Goal: Transaction & Acquisition: Purchase product/service

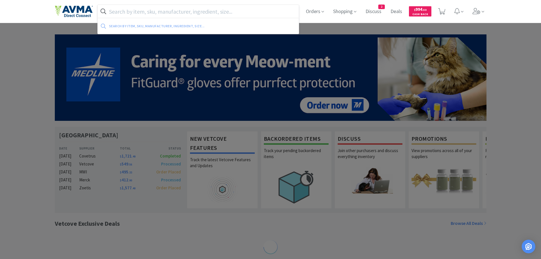
click at [164, 12] on input "text" at bounding box center [198, 11] width 201 height 13
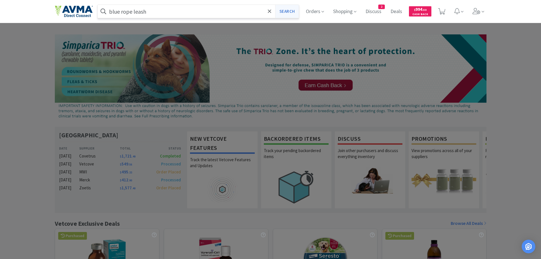
click at [283, 11] on button "Search" at bounding box center [287, 11] width 24 height 13
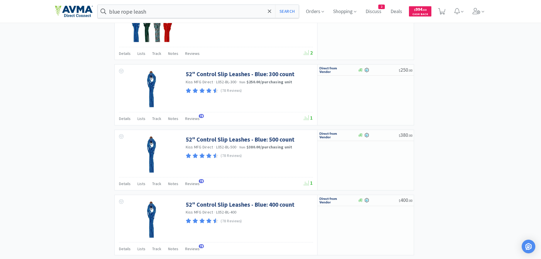
scroll to position [819, 0]
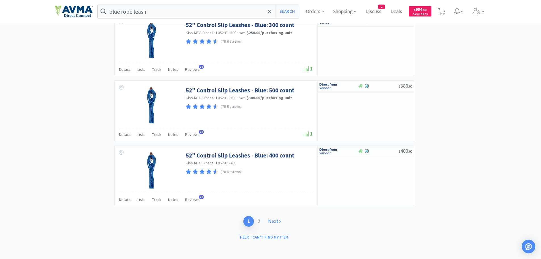
click at [274, 220] on link "Next" at bounding box center [274, 221] width 21 height 11
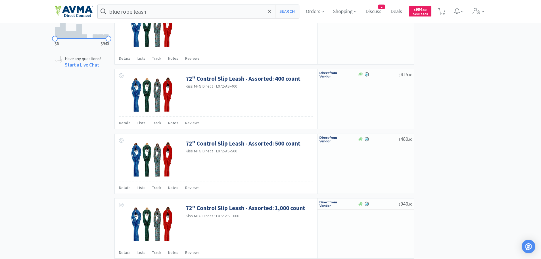
scroll to position [362, 0]
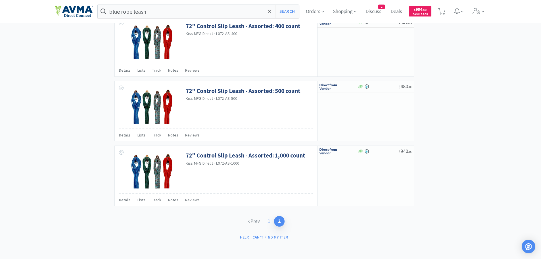
click at [266, 222] on link "1" at bounding box center [269, 221] width 10 height 11
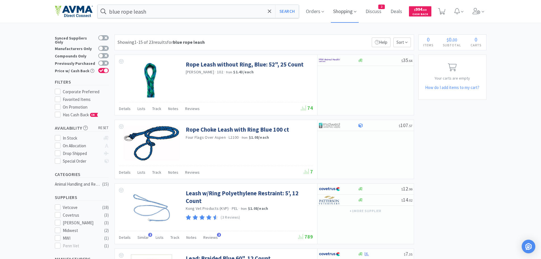
click at [344, 10] on span "Shopping" at bounding box center [345, 11] width 28 height 23
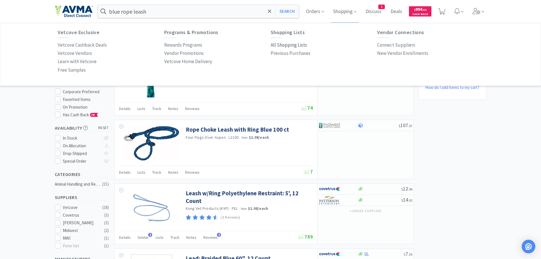
click at [288, 45] on p "All Shopping Lists" at bounding box center [289, 45] width 36 height 8
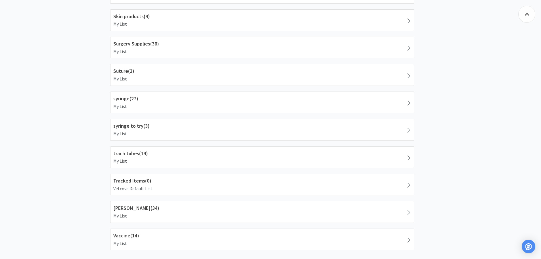
scroll to position [668, 0]
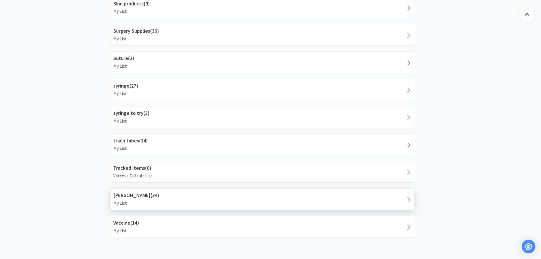
click at [169, 194] on h1 "Tracy ( 34 )" at bounding box center [262, 195] width 298 height 8
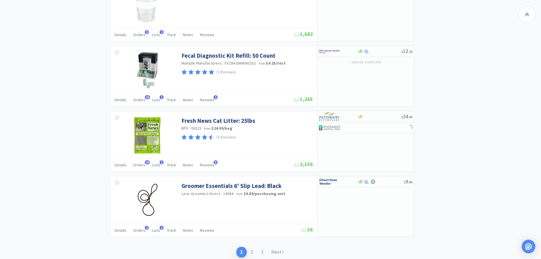
scroll to position [826, 0]
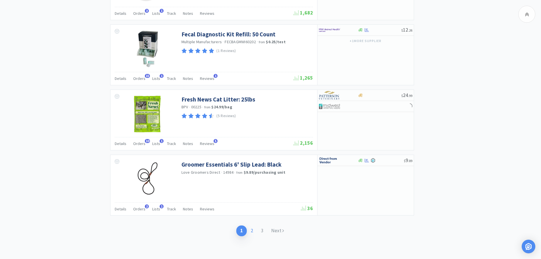
click at [252, 231] on link "2" at bounding box center [252, 230] width 10 height 11
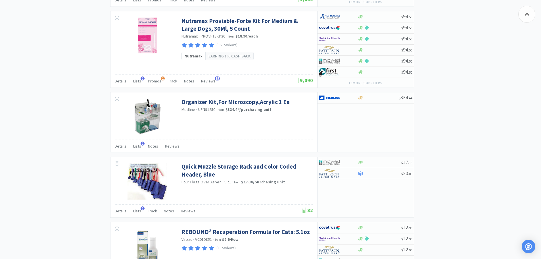
scroll to position [642, 0]
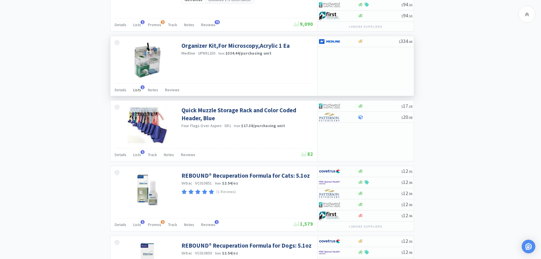
click at [137, 90] on span "Lists" at bounding box center [137, 89] width 8 height 5
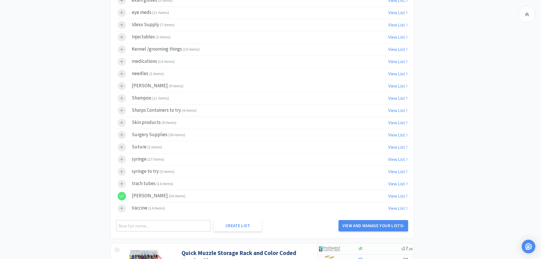
scroll to position [863, 0]
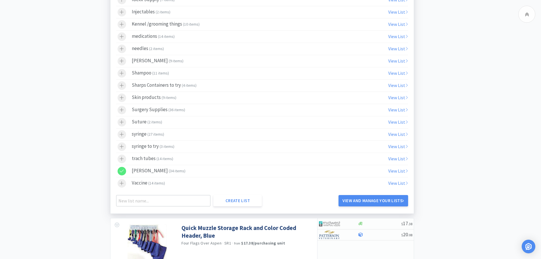
click at [127, 170] on div at bounding box center [125, 171] width 14 height 9
drag, startPoint x: 509, startPoint y: 161, endPoint x: 509, endPoint y: 156, distance: 5.4
click at [527, 12] on icon at bounding box center [527, 14] width 4 height 7
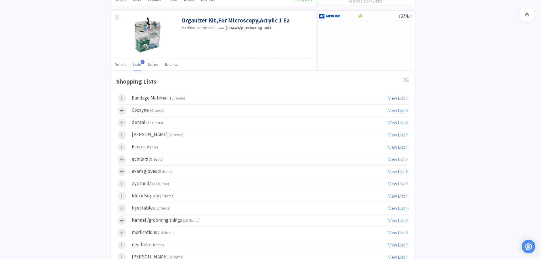
scroll to position [650, 0]
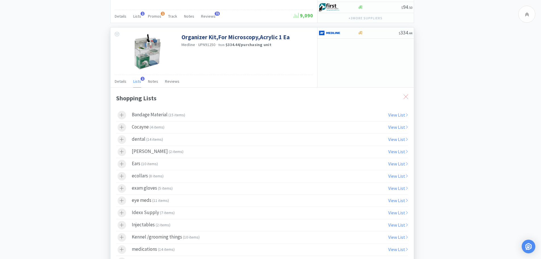
click at [406, 96] on icon at bounding box center [406, 96] width 5 height 5
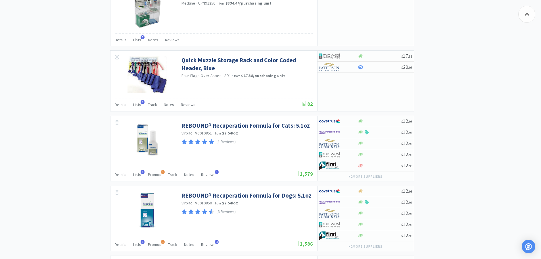
scroll to position [0, 0]
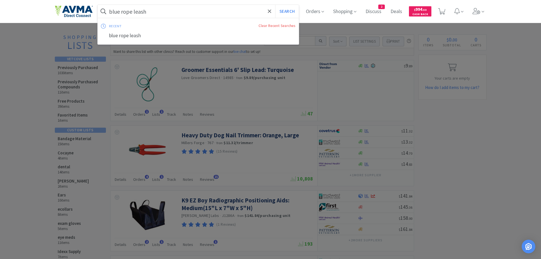
click at [164, 12] on input "blue rope leash" at bounding box center [198, 11] width 201 height 13
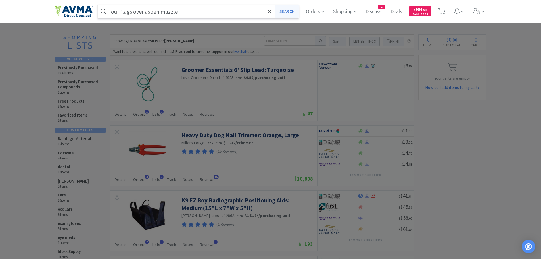
type input "four flags over aspen muzzle"
click at [282, 14] on button "Search" at bounding box center [287, 11] width 24 height 13
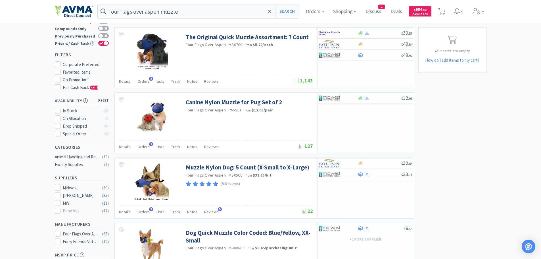
scroll to position [28, 0]
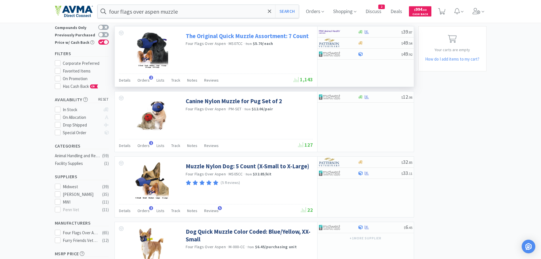
click at [226, 36] on link "The Original Quick Muzzle Assortment: 7 Count" at bounding box center [247, 36] width 123 height 8
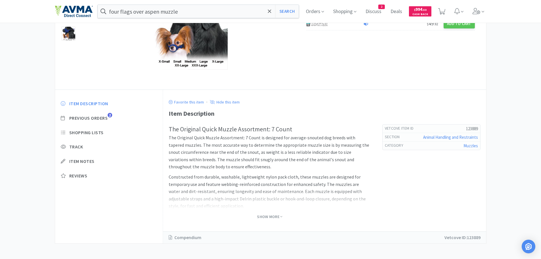
scroll to position [88, 0]
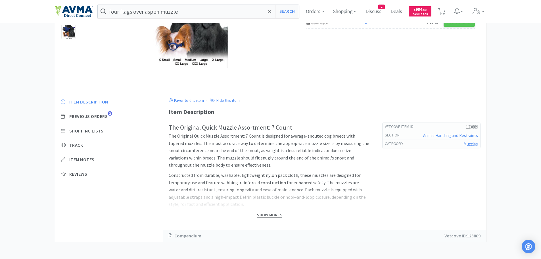
click at [269, 215] on span "Show More" at bounding box center [269, 214] width 25 height 5
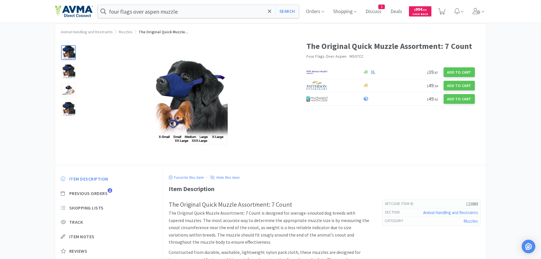
scroll to position [0, 0]
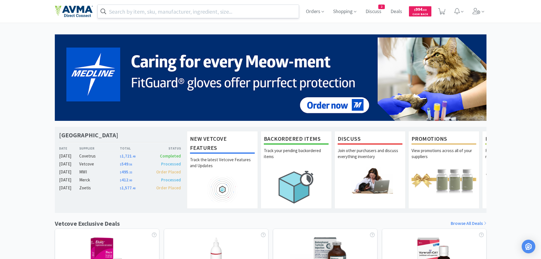
click at [126, 13] on input "text" at bounding box center [198, 11] width 201 height 13
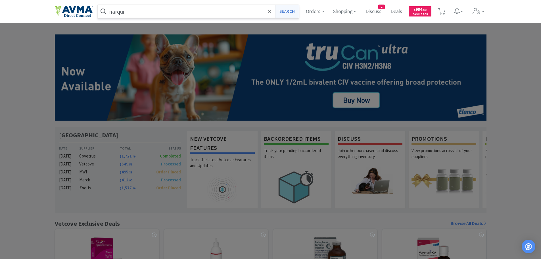
type input "narqui"
click at [284, 13] on button "Search" at bounding box center [287, 11] width 24 height 13
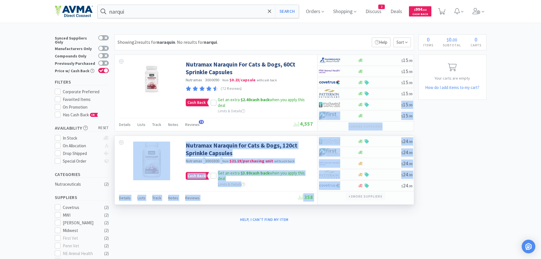
drag, startPoint x: 381, startPoint y: 103, endPoint x: 375, endPoint y: 195, distance: 92.0
click at [375, 195] on div "Showing 2 results for naraquin . No results for narqui . Filters Help Sort Nutr…" at bounding box center [263, 129] width 303 height 190
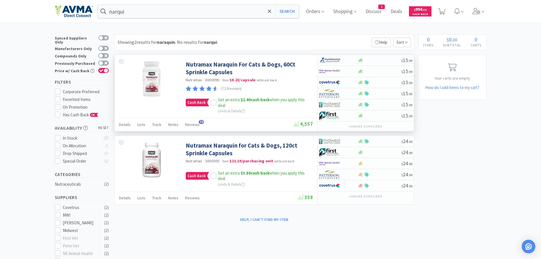
click at [278, 109] on div "Cash Back Get an extra $2.40 cash back when you apply this deal Limits & Details" at bounding box center [249, 104] width 126 height 22
click at [215, 102] on div at bounding box center [214, 103] width 6 height 6
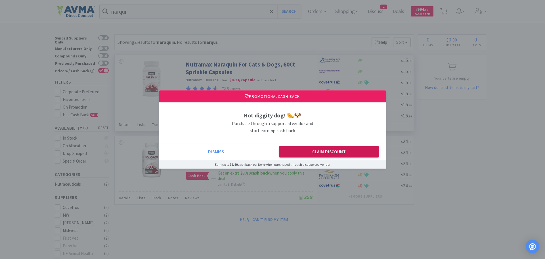
click at [330, 150] on button "Claim Discount" at bounding box center [329, 151] width 100 height 11
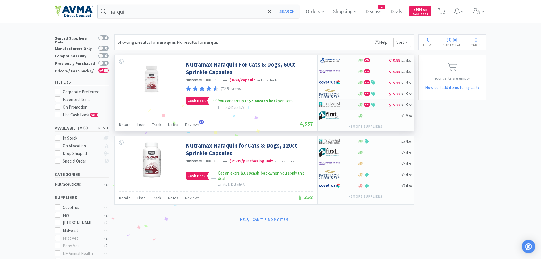
click at [378, 103] on div "CB" at bounding box center [373, 105] width 31 height 4
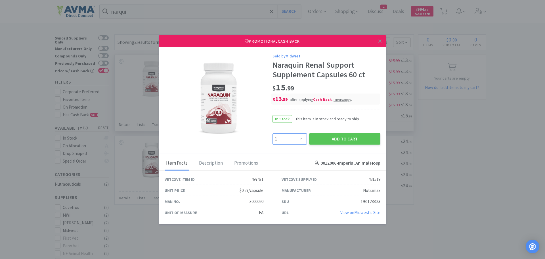
click at [301, 138] on select "Enter Quantity 1 2 3 4 5 6 7 8 9 10 11 12 13 14 15 16 17 18 19 20 Enter Quantity" at bounding box center [290, 138] width 34 height 11
select select "2"
click at [273, 133] on select "Enter Quantity 1 2 3 4 5 6 7 8 9 10 11 12 13 14 15 16 17 18 19 20 Enter Quantity" at bounding box center [290, 138] width 34 height 11
click at [330, 139] on button "Add to Cart" at bounding box center [344, 138] width 71 height 11
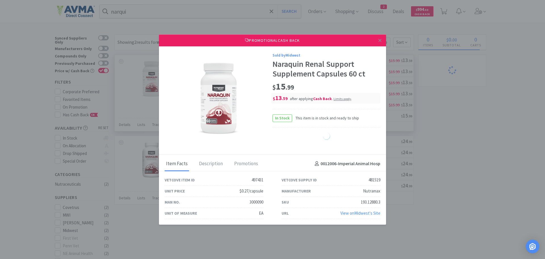
select select "2"
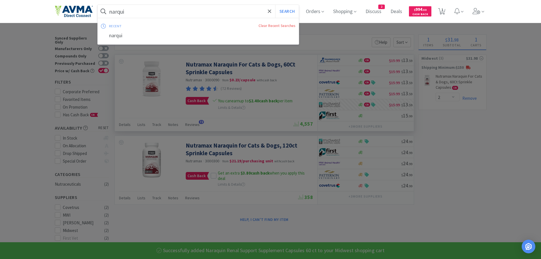
click at [142, 6] on input "narqui" at bounding box center [198, 11] width 201 height 13
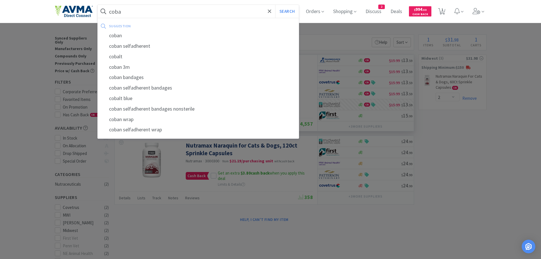
click at [124, 12] on input "coba" at bounding box center [198, 11] width 201 height 13
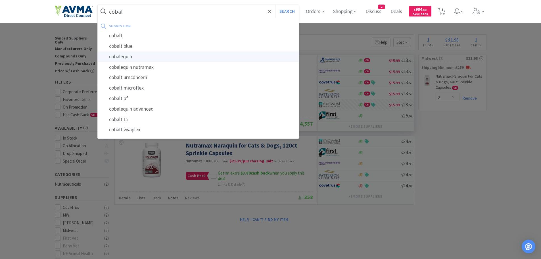
click at [133, 52] on div "cobalequin" at bounding box center [198, 56] width 201 height 11
type input "cobalequin"
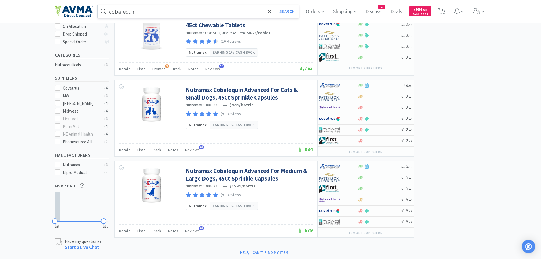
scroll to position [121, 0]
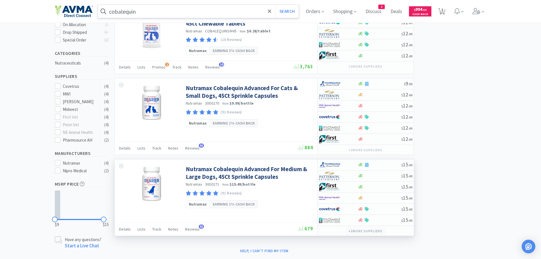
click at [359, 230] on button "+ 3 more supplier s" at bounding box center [365, 231] width 39 height 8
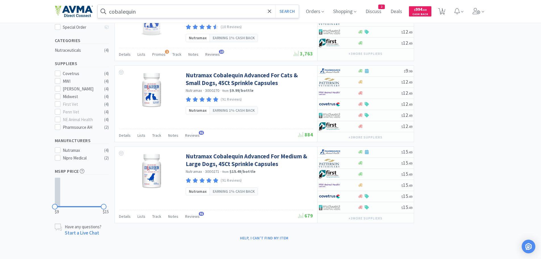
scroll to position [135, 0]
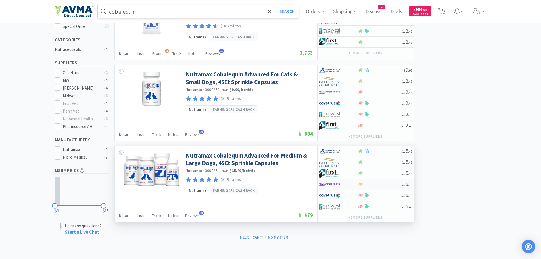
click at [375, 185] on div at bounding box center [379, 184] width 43 height 4
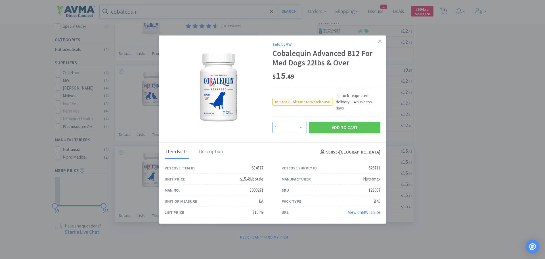
click at [301, 124] on select "Enter Quantity 1 2 3 4 5 6 7 8 9 10 11 12 13 14 15 16 17 18 19 20 Enter Quantity" at bounding box center [290, 127] width 34 height 11
select select "2"
click at [273, 122] on select "Enter Quantity 1 2 3 4 5 6 7 8 9 10 11 12 13 14 15 16 17 18 19 20 Enter Quantity" at bounding box center [290, 127] width 34 height 11
click at [320, 122] on button "Add to Cart" at bounding box center [344, 127] width 71 height 11
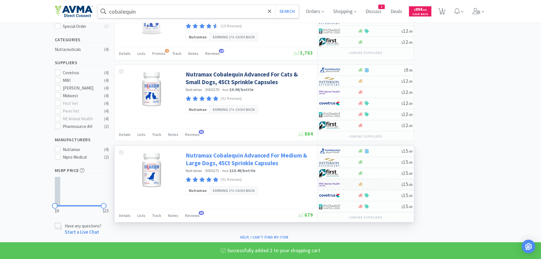
select select "2"
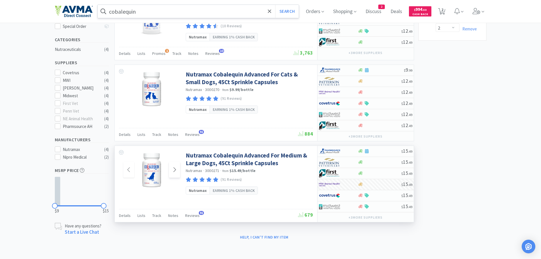
click at [175, 169] on icon at bounding box center [174, 169] width 3 height 5
click at [154, 169] on img at bounding box center [151, 169] width 37 height 37
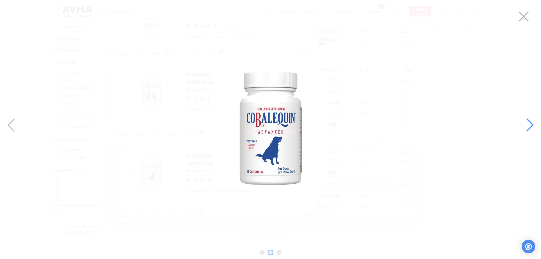
click at [530, 126] on icon at bounding box center [530, 124] width 12 height 19
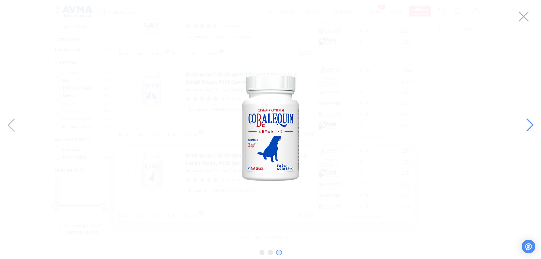
click at [530, 126] on icon at bounding box center [530, 124] width 12 height 19
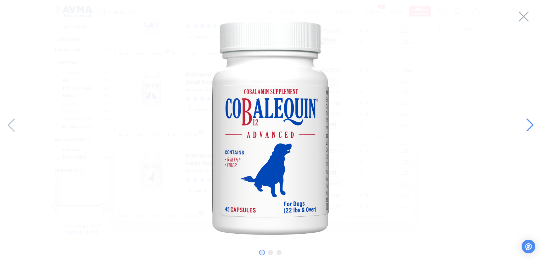
click at [530, 126] on icon at bounding box center [530, 124] width 12 height 19
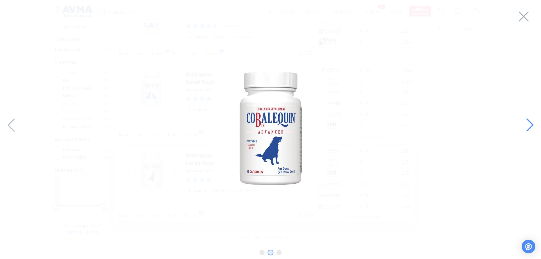
click at [530, 126] on icon at bounding box center [530, 124] width 12 height 19
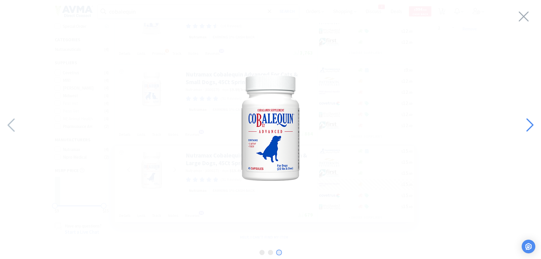
click at [530, 126] on icon at bounding box center [530, 124] width 12 height 19
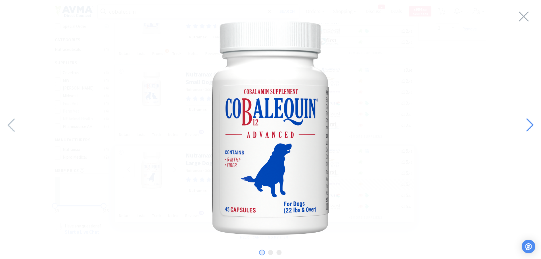
click at [530, 126] on icon at bounding box center [530, 124] width 12 height 19
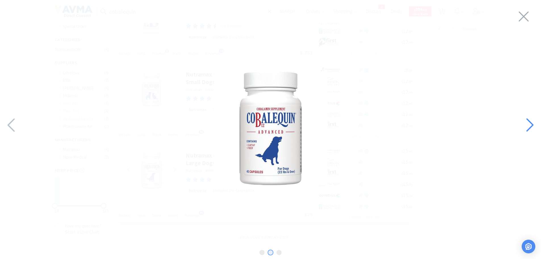
click at [530, 126] on icon at bounding box center [530, 124] width 12 height 19
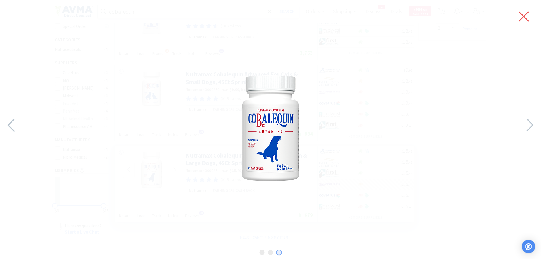
click at [522, 14] on icon at bounding box center [524, 17] width 10 height 10
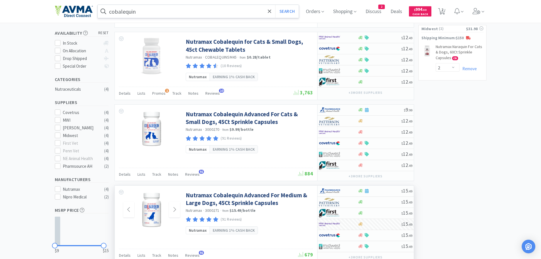
scroll to position [96, 0]
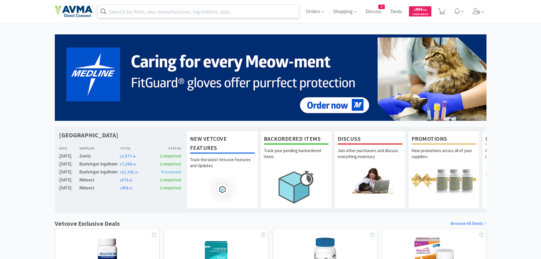
click at [148, 11] on input "text" at bounding box center [198, 11] width 201 height 13
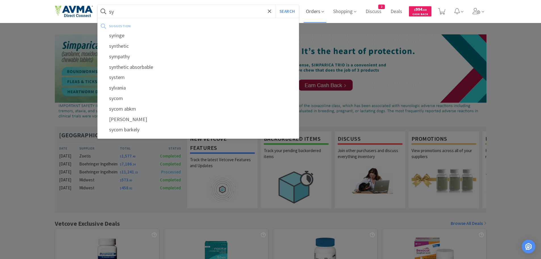
type input "sy"
click at [314, 9] on span "Orders" at bounding box center [315, 11] width 23 height 23
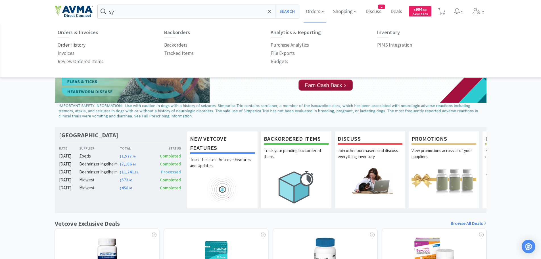
click at [74, 45] on p "Order History" at bounding box center [72, 45] width 28 height 8
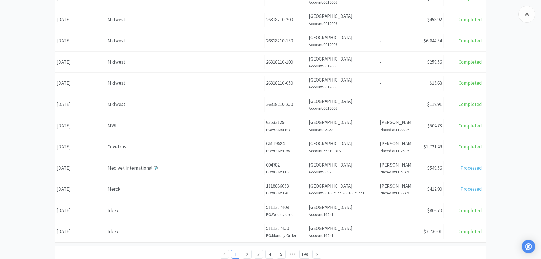
scroll to position [194, 0]
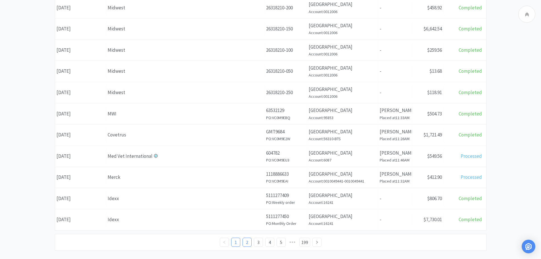
click at [246, 243] on link "2" at bounding box center [247, 242] width 9 height 9
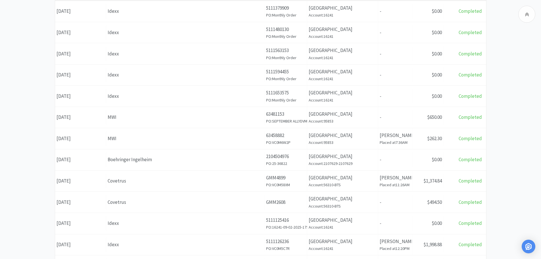
scroll to position [108, 0]
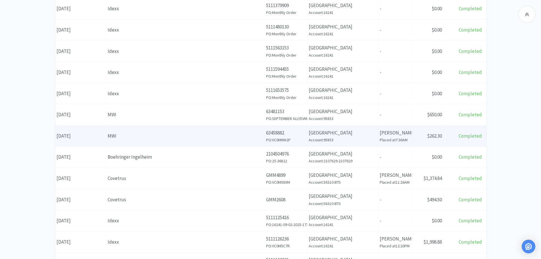
click at [162, 141] on div "Supplier MWI" at bounding box center [185, 136] width 159 height 14
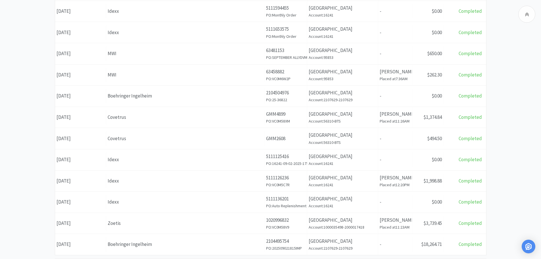
scroll to position [202, 0]
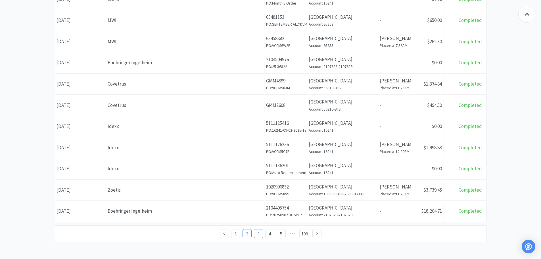
click at [259, 233] on link "3" at bounding box center [258, 233] width 9 height 9
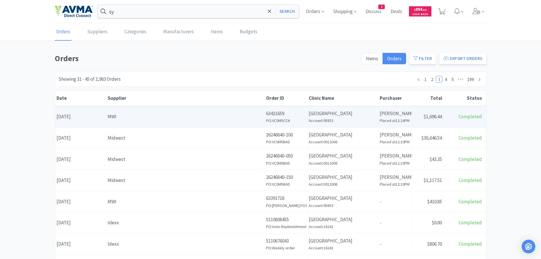
click at [150, 119] on div "MWI" at bounding box center [185, 117] width 155 height 8
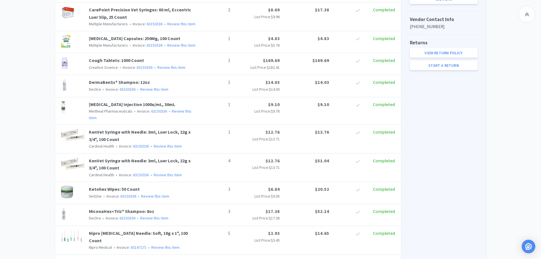
scroll to position [322, 0]
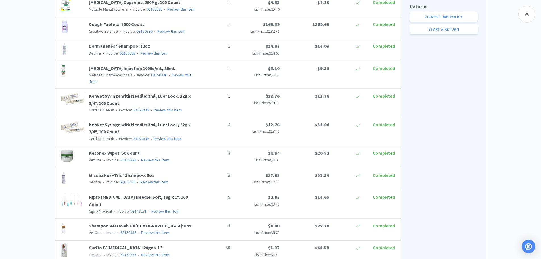
click at [105, 135] on link "KenVet Syringe with Needle: 3ml, Luer Lock, 22g x 3/4", 100 Count" at bounding box center [140, 128] width 102 height 13
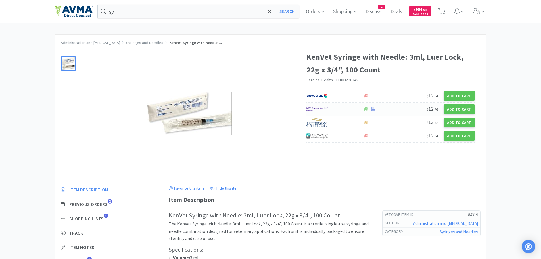
click at [391, 109] on div at bounding box center [386, 109] width 47 height 4
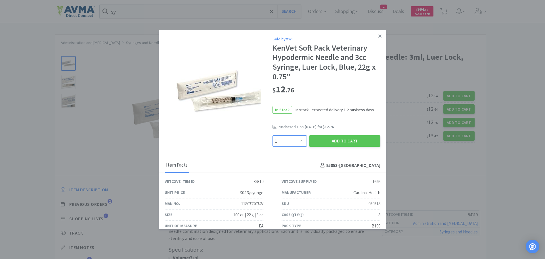
click at [298, 140] on select "Enter Quantity 1 2 3 4 5 6 7 8 9 10 11 12 13 14 15 16 17 18 19 20 Enter Quantity" at bounding box center [290, 140] width 34 height 11
select select "10"
click at [273, 135] on select "Enter Quantity 1 2 3 4 5 6 7 8 9 10 11 12 13 14 15 16 17 18 19 20 Enter Quantity" at bounding box center [290, 140] width 34 height 11
click at [324, 138] on button "Add to Cart" at bounding box center [344, 140] width 71 height 11
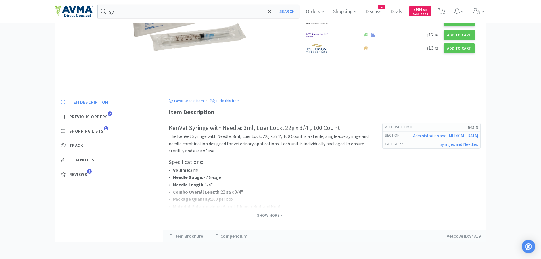
scroll to position [88, 0]
click at [266, 215] on span "Show More" at bounding box center [269, 214] width 25 height 5
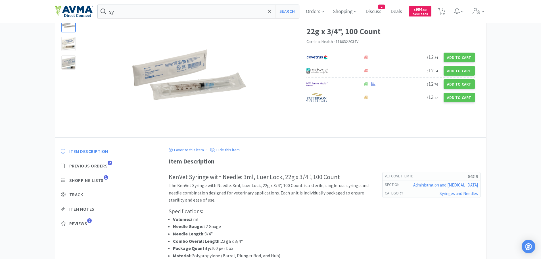
scroll to position [0, 0]
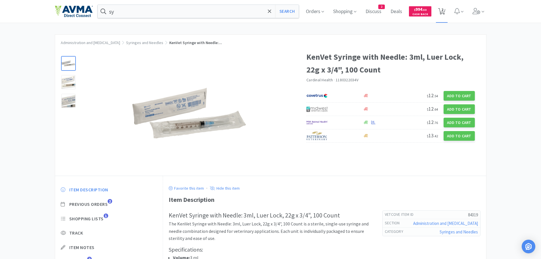
click at [443, 11] on span "2" at bounding box center [442, 9] width 2 height 23
select select "10"
select select "2"
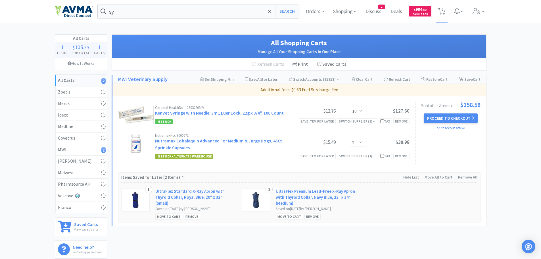
select select "2"
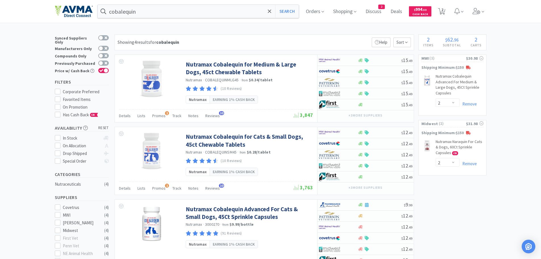
select select "2"
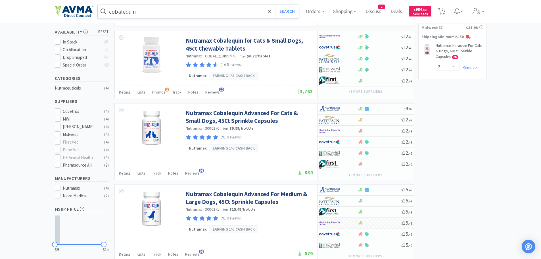
drag, startPoint x: 0, startPoint y: 0, endPoint x: 174, endPoint y: 12, distance: 174.6
click at [174, 12] on input "cobalequin" at bounding box center [198, 11] width 201 height 13
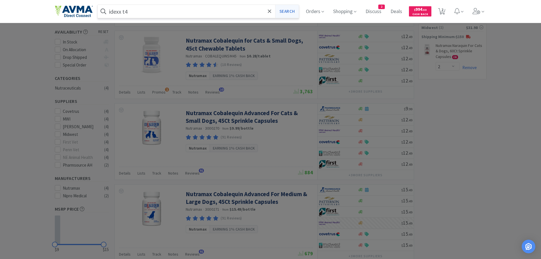
type input "idexx t4"
click at [287, 14] on button "Search" at bounding box center [287, 11] width 24 height 13
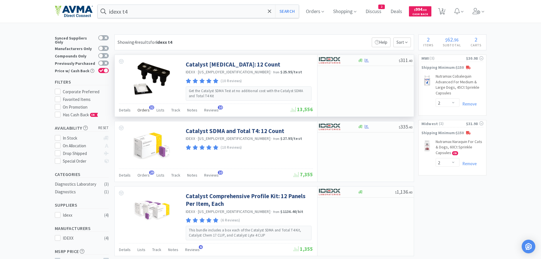
click at [144, 109] on span "Orders" at bounding box center [143, 109] width 12 height 5
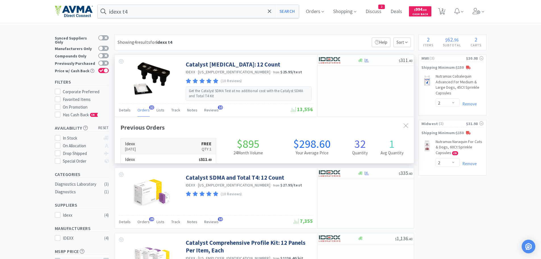
scroll to position [152, 299]
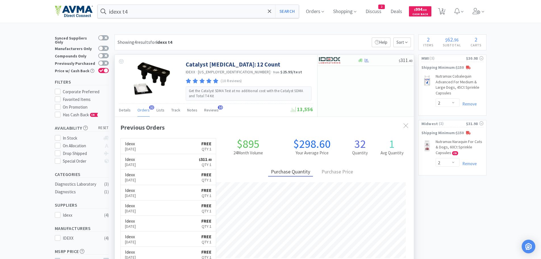
click at [343, 79] on div "$ 311 . 40" at bounding box center [365, 86] width 97 height 62
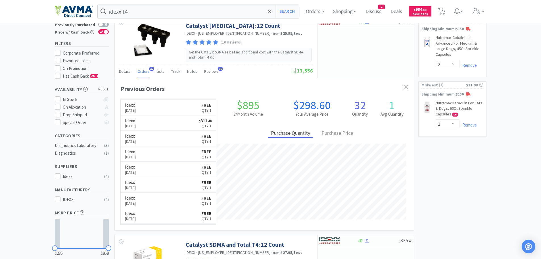
scroll to position [11, 0]
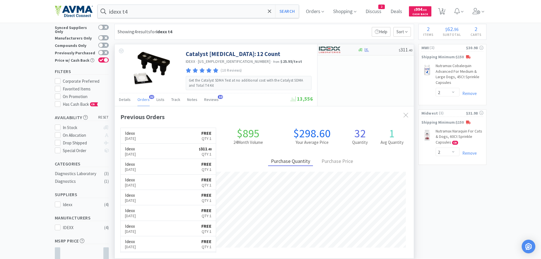
click at [378, 51] on div at bounding box center [378, 50] width 41 height 4
select select "1"
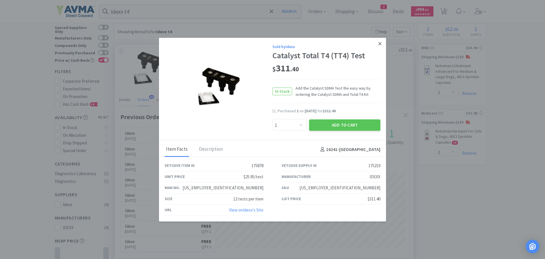
click at [379, 44] on icon at bounding box center [380, 43] width 3 height 5
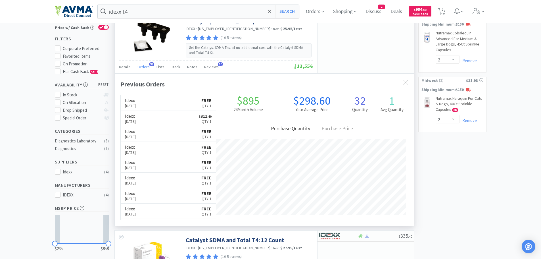
scroll to position [0, 0]
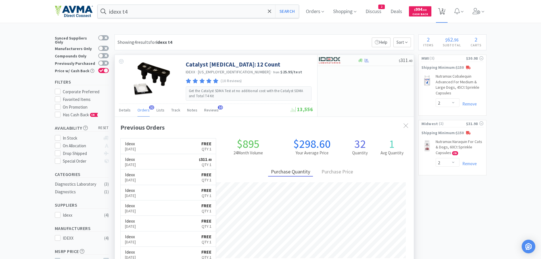
click at [445, 7] on span "2" at bounding box center [441, 11] width 7 height 8
select select "2"
